Goal: Obtain resource: Download file/media

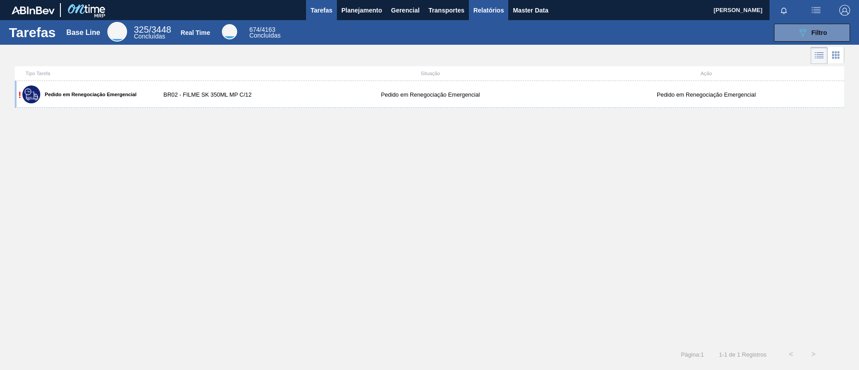
click at [499, 10] on span "Relatórios" at bounding box center [488, 10] width 30 height 11
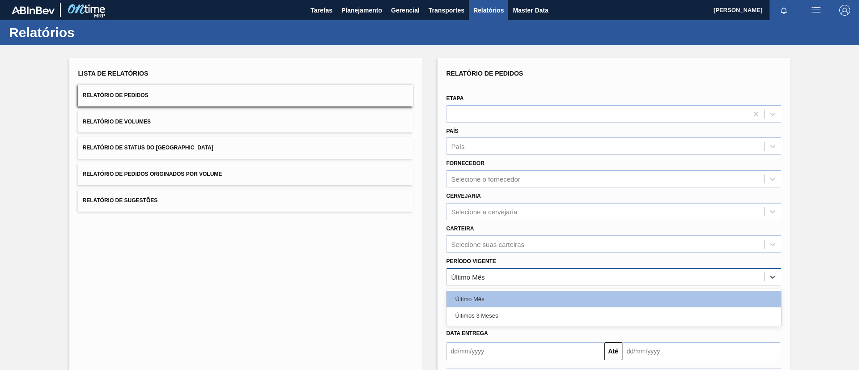
click at [512, 270] on div "Último Mês" at bounding box center [605, 276] width 317 height 13
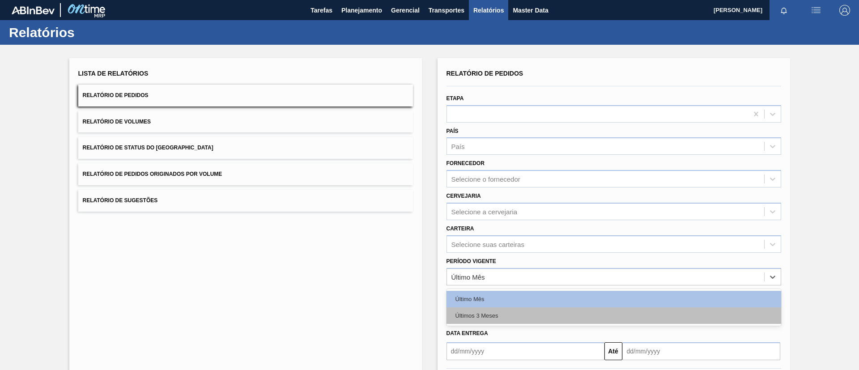
click at [482, 312] on div "Últimos 3 Meses" at bounding box center [613, 315] width 334 height 17
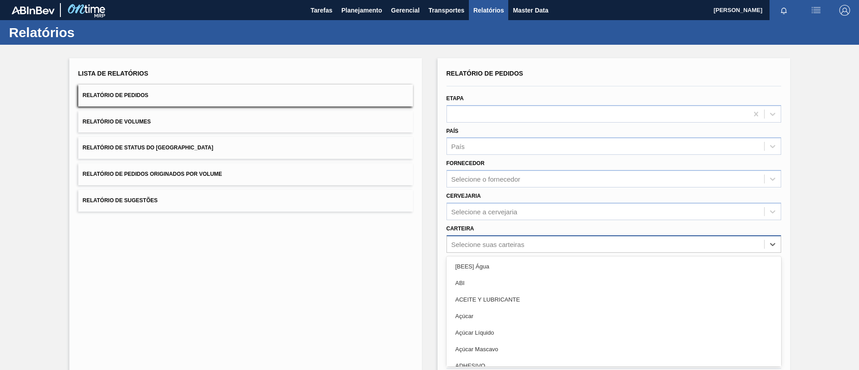
click at [504, 246] on div "option [BEES] Água focused, 1 of 101. 101 results available. Use Up and Down to…" at bounding box center [613, 243] width 334 height 17
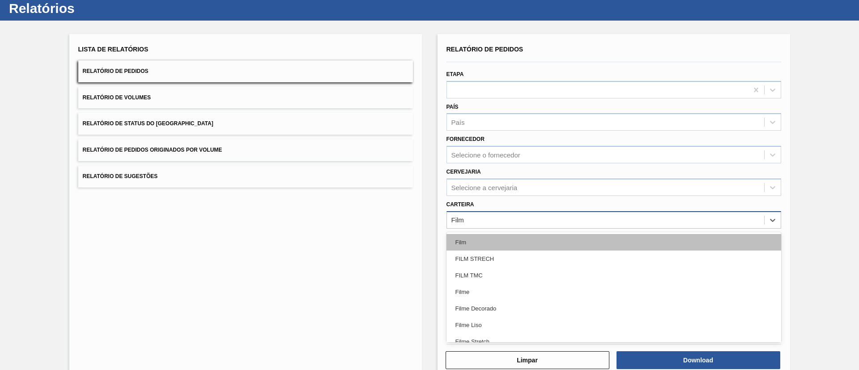
type input "Filme"
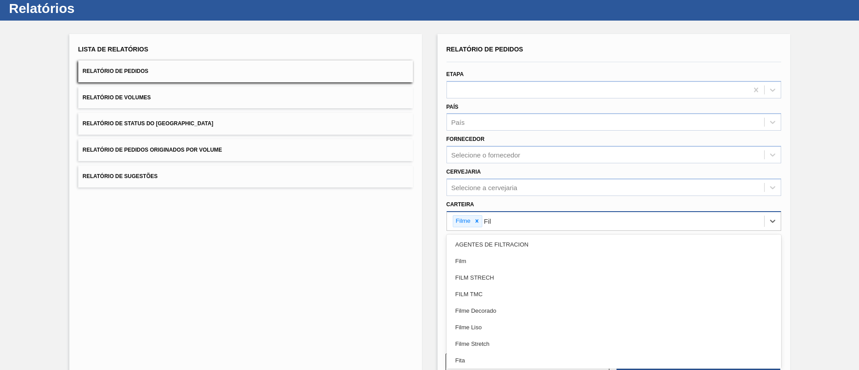
type input "Filme"
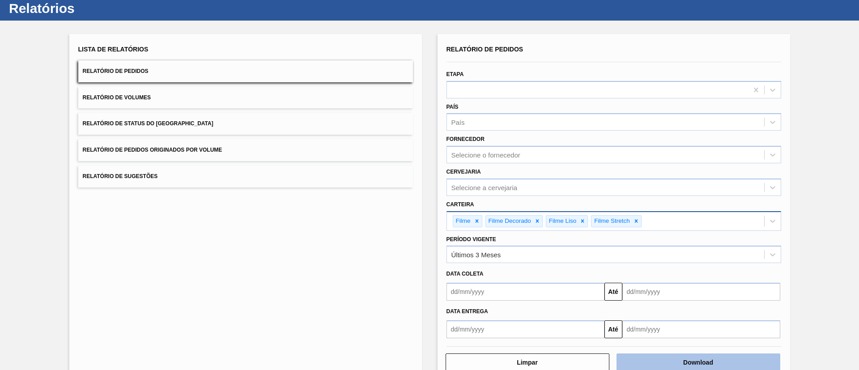
click at [706, 361] on button "Download" at bounding box center [698, 362] width 164 height 18
